Goal: Task Accomplishment & Management: Use online tool/utility

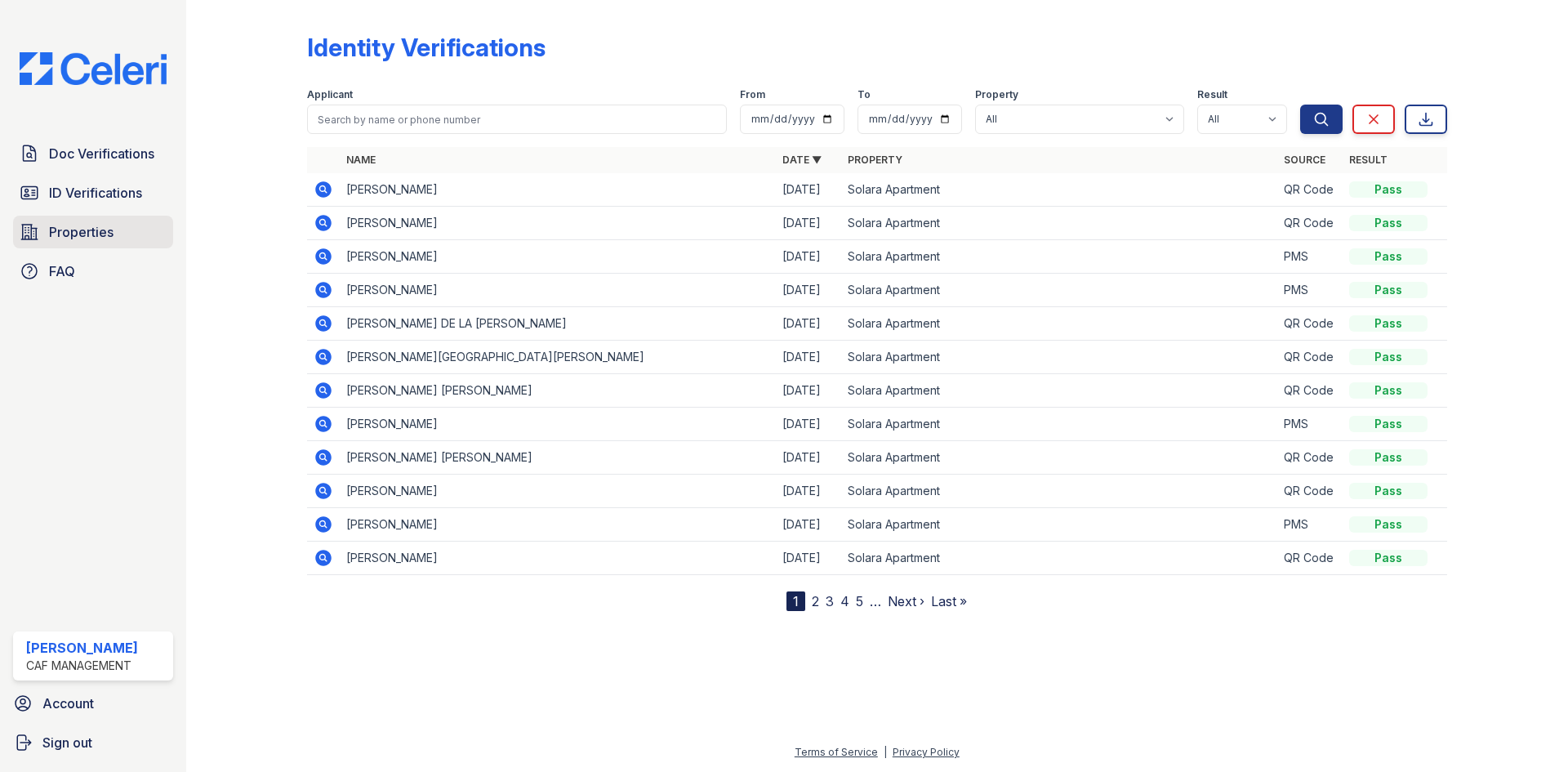
click at [76, 239] on span "Properties" at bounding box center [81, 232] width 65 height 20
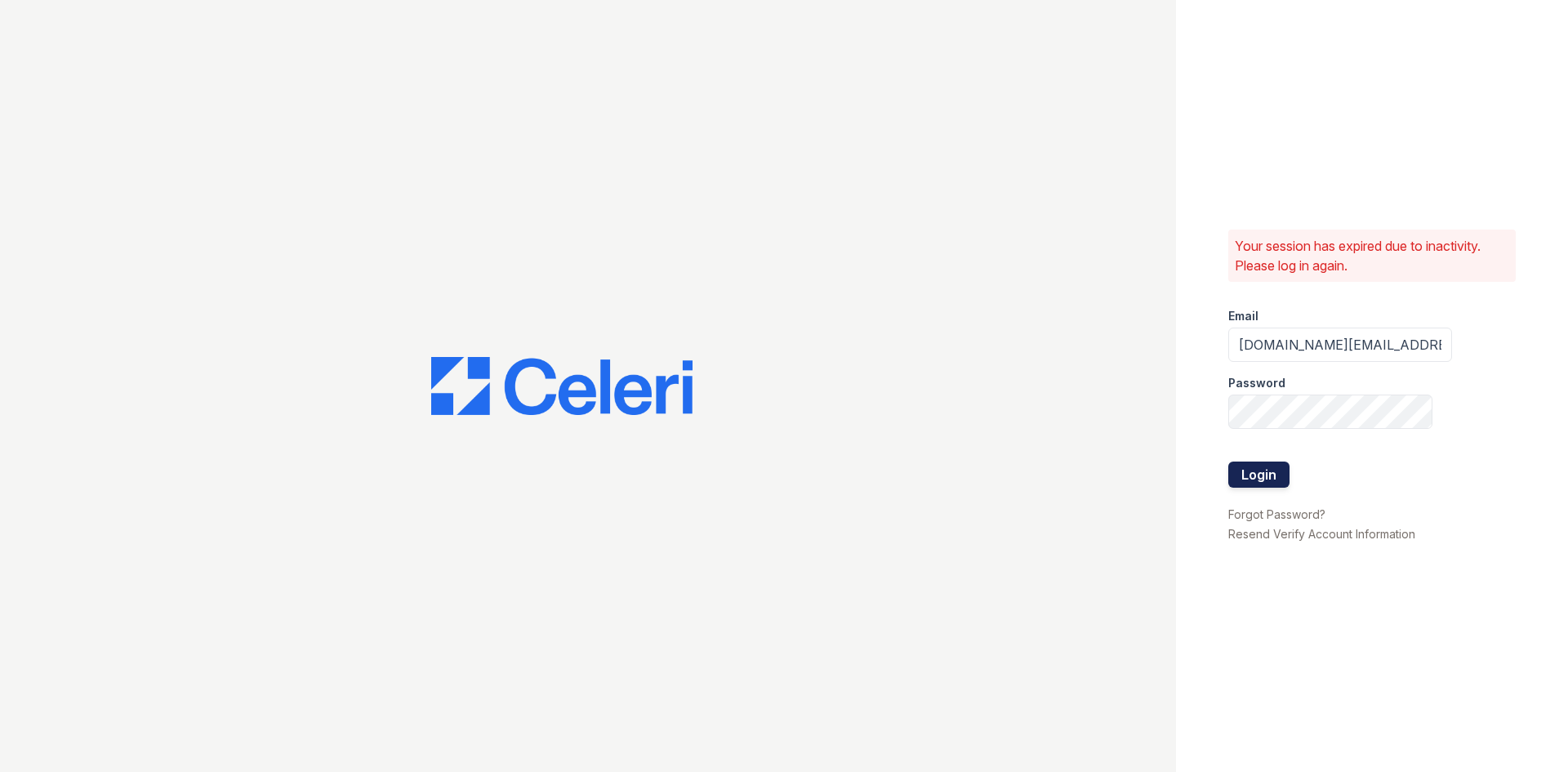
click at [1275, 480] on button "Login" at bounding box center [1258, 474] width 61 height 26
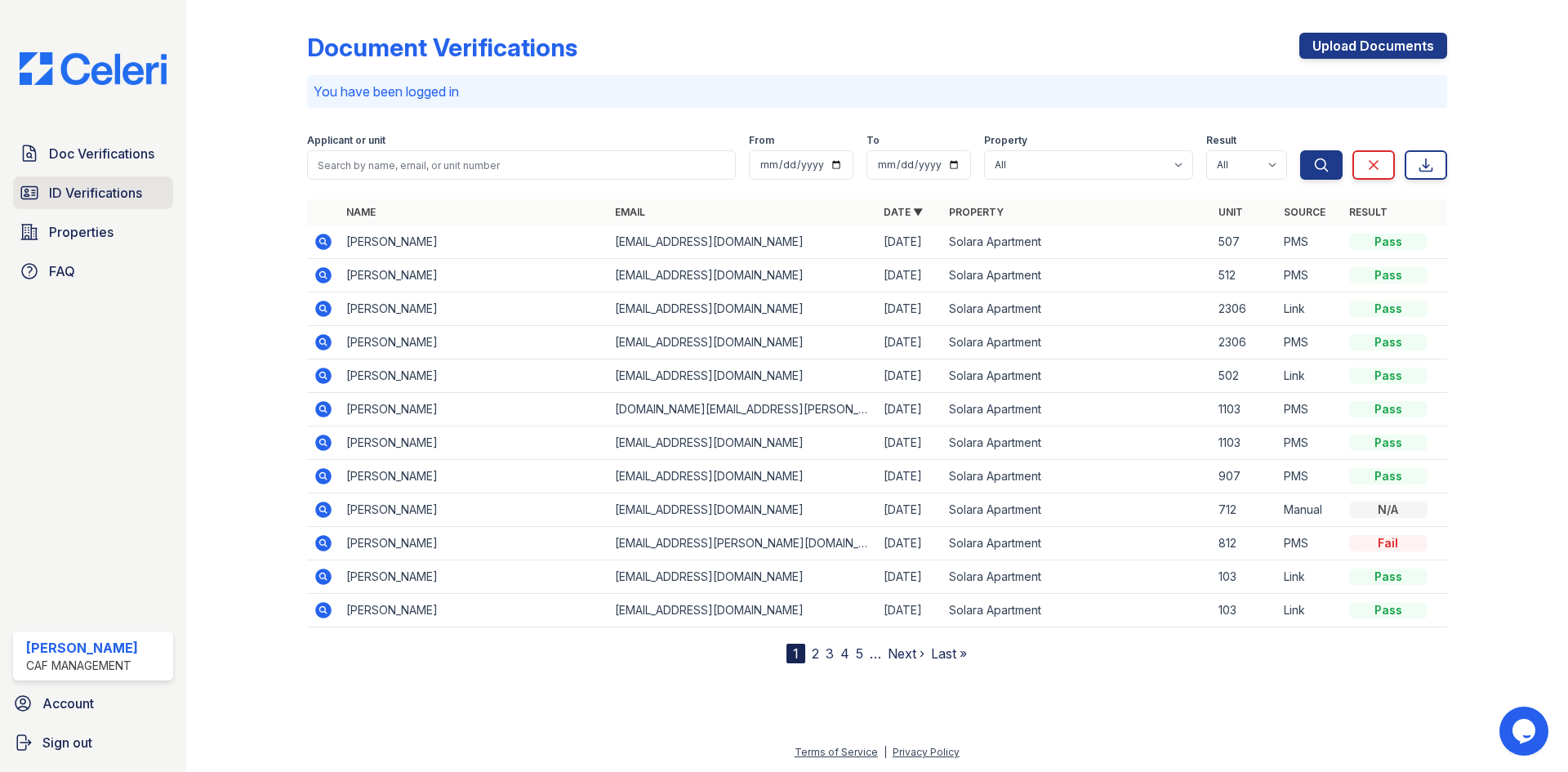
click at [88, 178] on link "ID Verifications" at bounding box center [93, 193] width 160 height 33
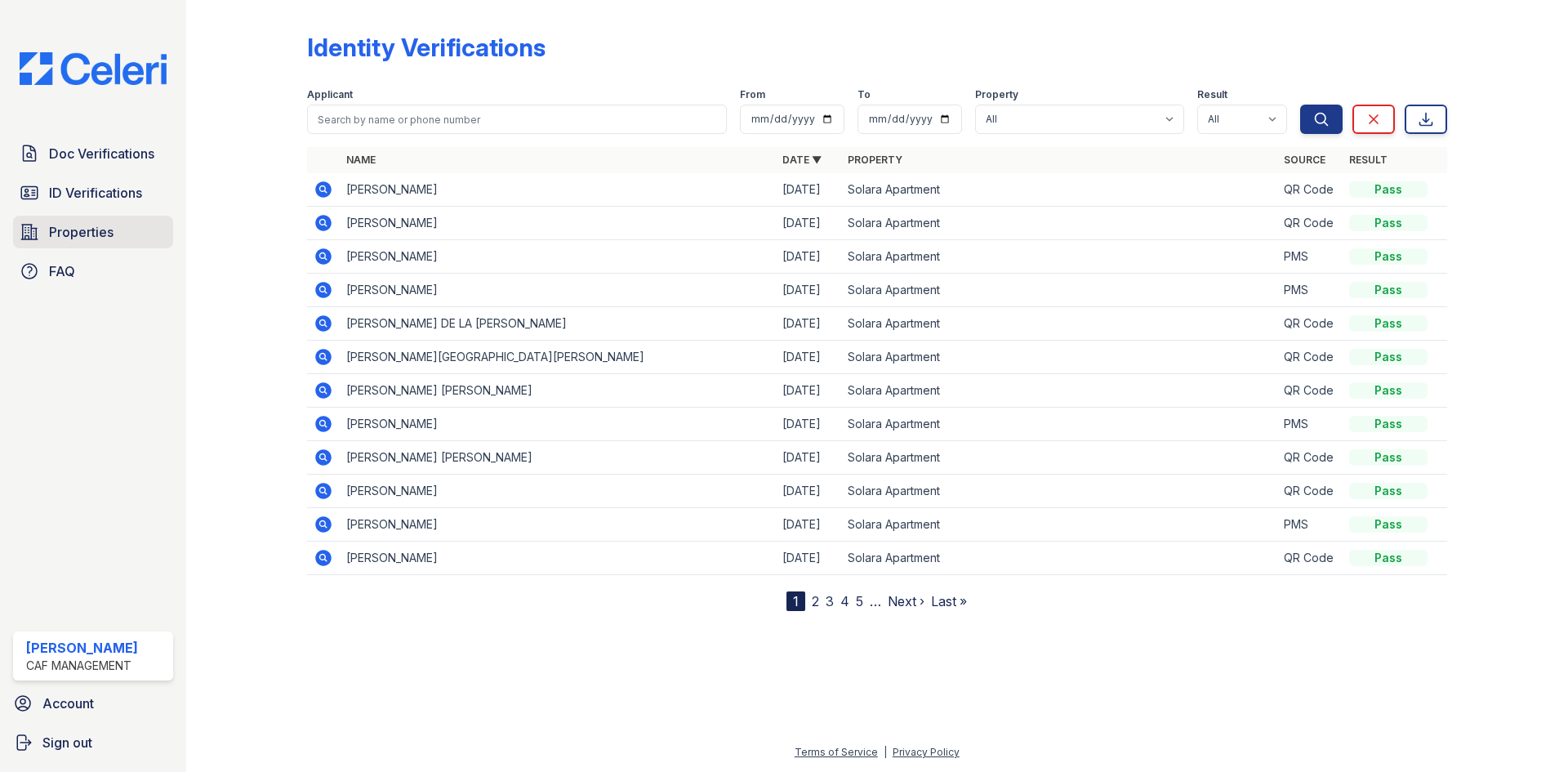
click at [76, 229] on span "Properties" at bounding box center [81, 232] width 65 height 20
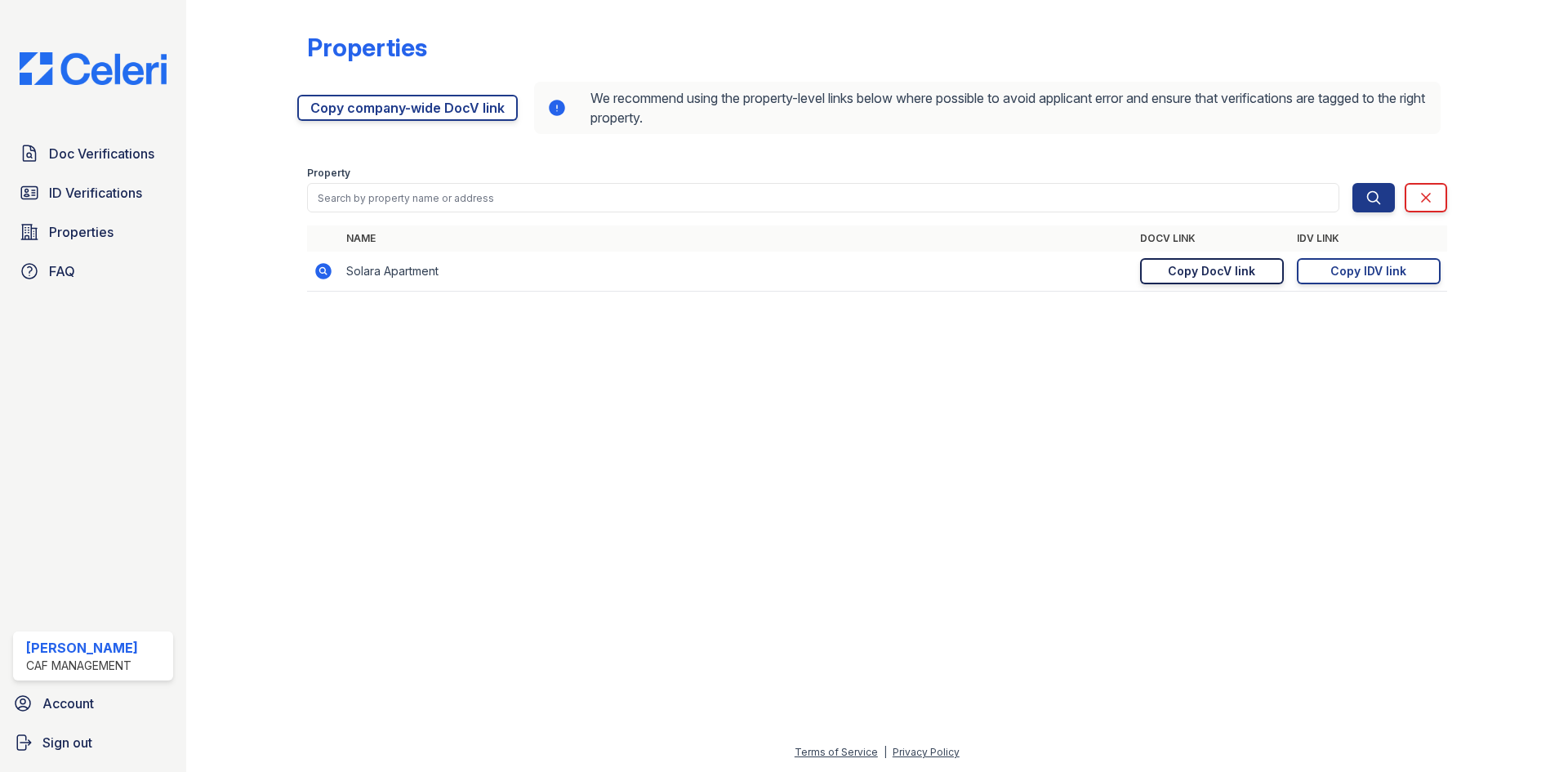
click at [1215, 274] on div "Copy DocV link" at bounding box center [1212, 271] width 87 height 16
